Goal: Task Accomplishment & Management: Complete application form

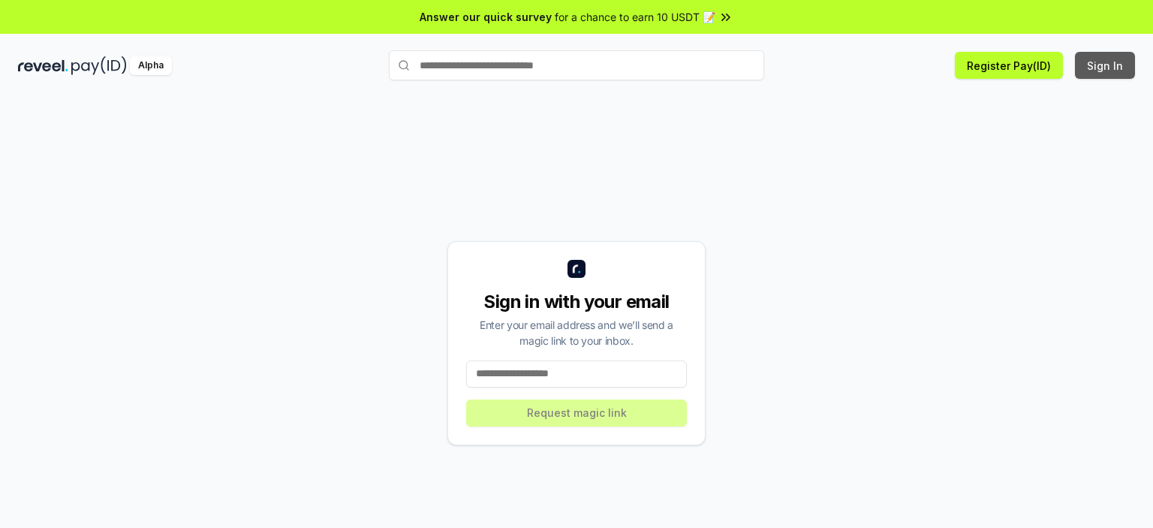
click at [1099, 65] on button "Sign In" at bounding box center [1105, 65] width 60 height 27
click at [509, 366] on input at bounding box center [576, 373] width 221 height 27
click at [513, 370] on input at bounding box center [576, 373] width 221 height 27
click at [514, 370] on input at bounding box center [576, 373] width 221 height 27
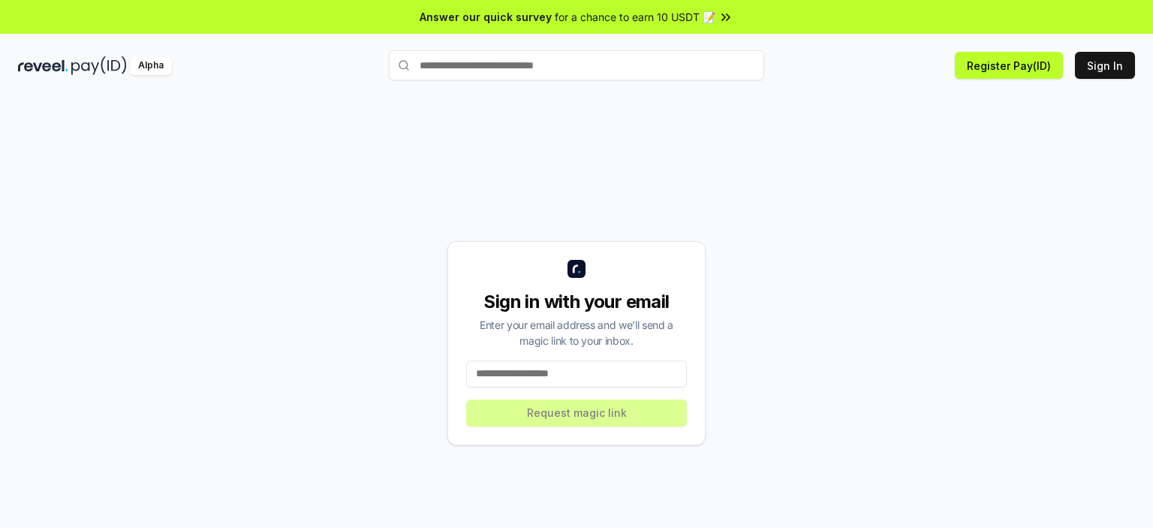
paste input "**********"
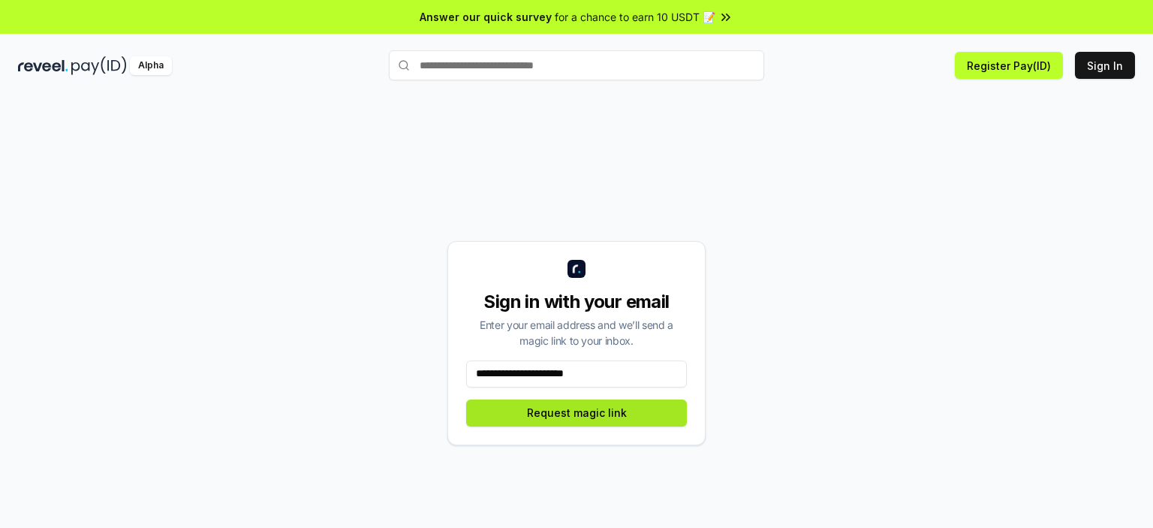
type input "**********"
click at [537, 406] on button "Request magic link" at bounding box center [576, 412] width 221 height 27
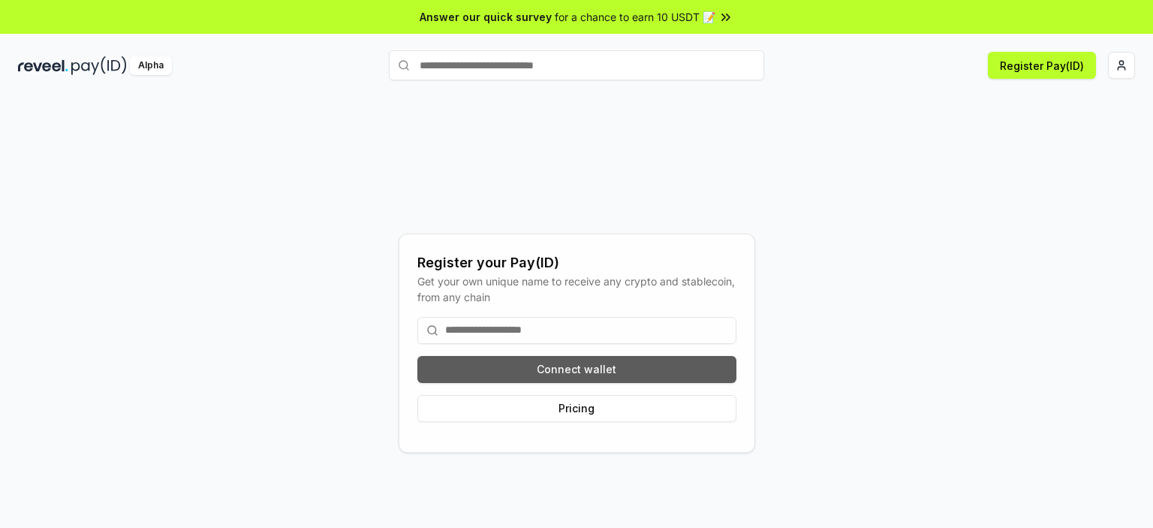
click at [534, 365] on button "Connect wallet" at bounding box center [576, 369] width 319 height 27
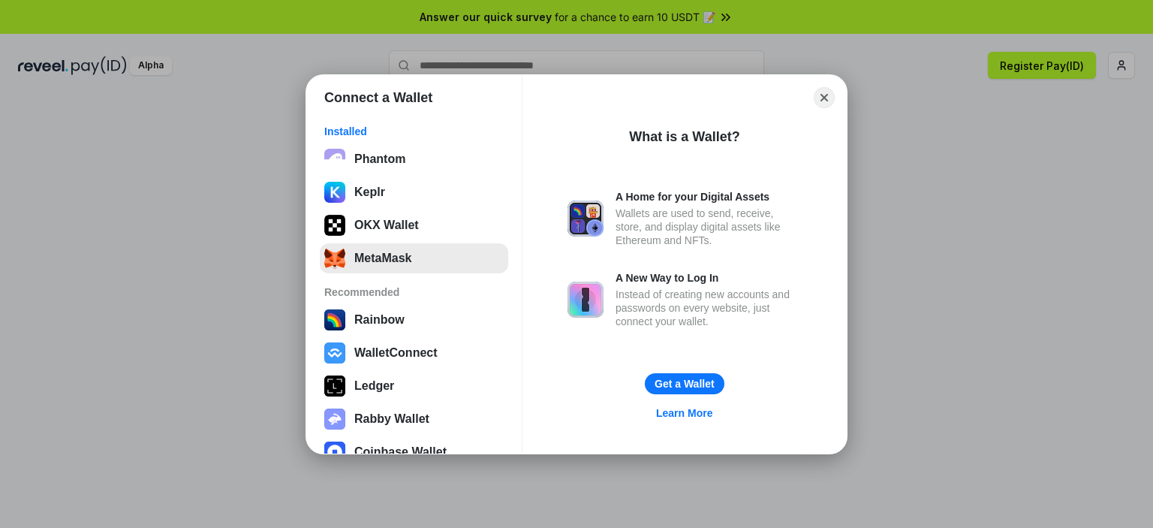
click at [414, 263] on button "MetaMask" at bounding box center [414, 258] width 188 height 30
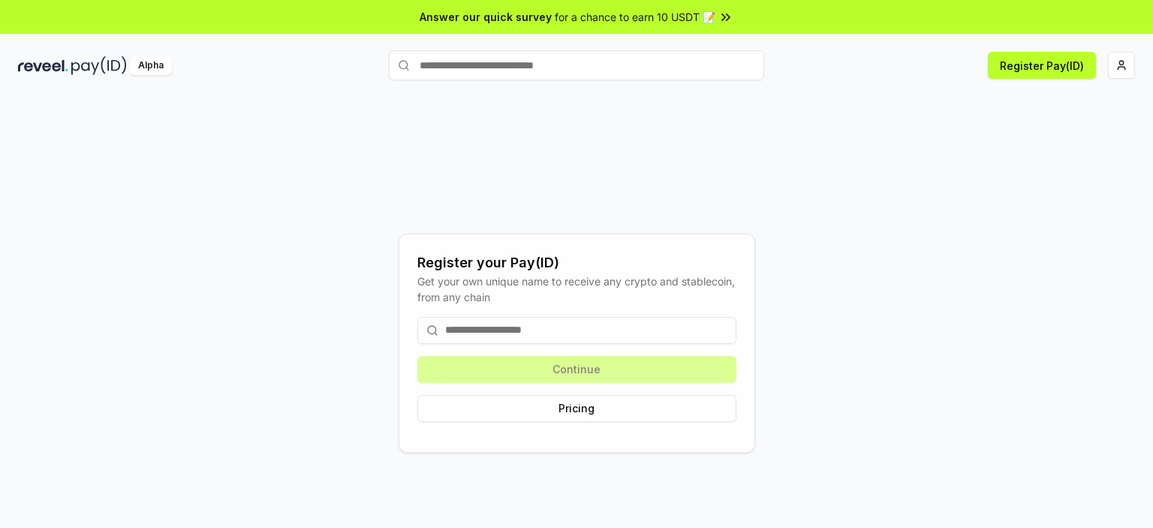
click at [583, 324] on input at bounding box center [576, 330] width 319 height 27
click at [1037, 71] on button "Register Pay(ID)" at bounding box center [1042, 65] width 108 height 27
